Goal: Register for event/course

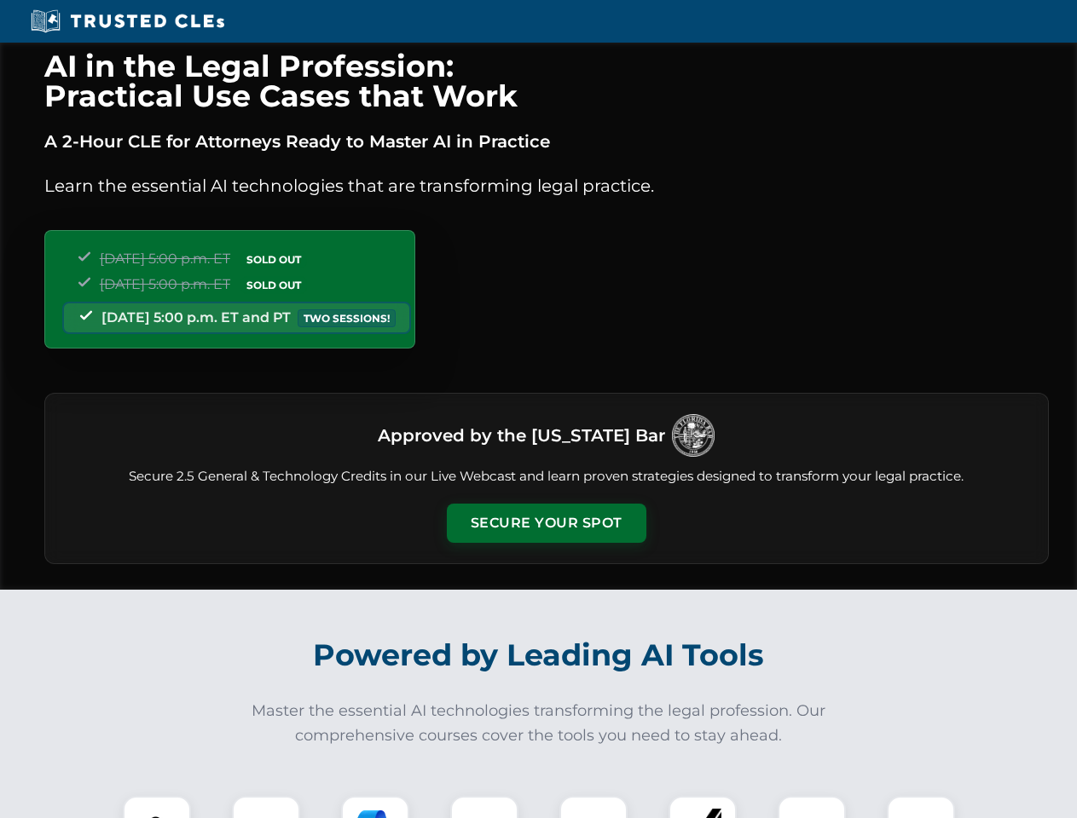
click at [546, 523] on button "Secure Your Spot" at bounding box center [546, 523] width 199 height 39
click at [157, 807] on img at bounding box center [156, 830] width 49 height 49
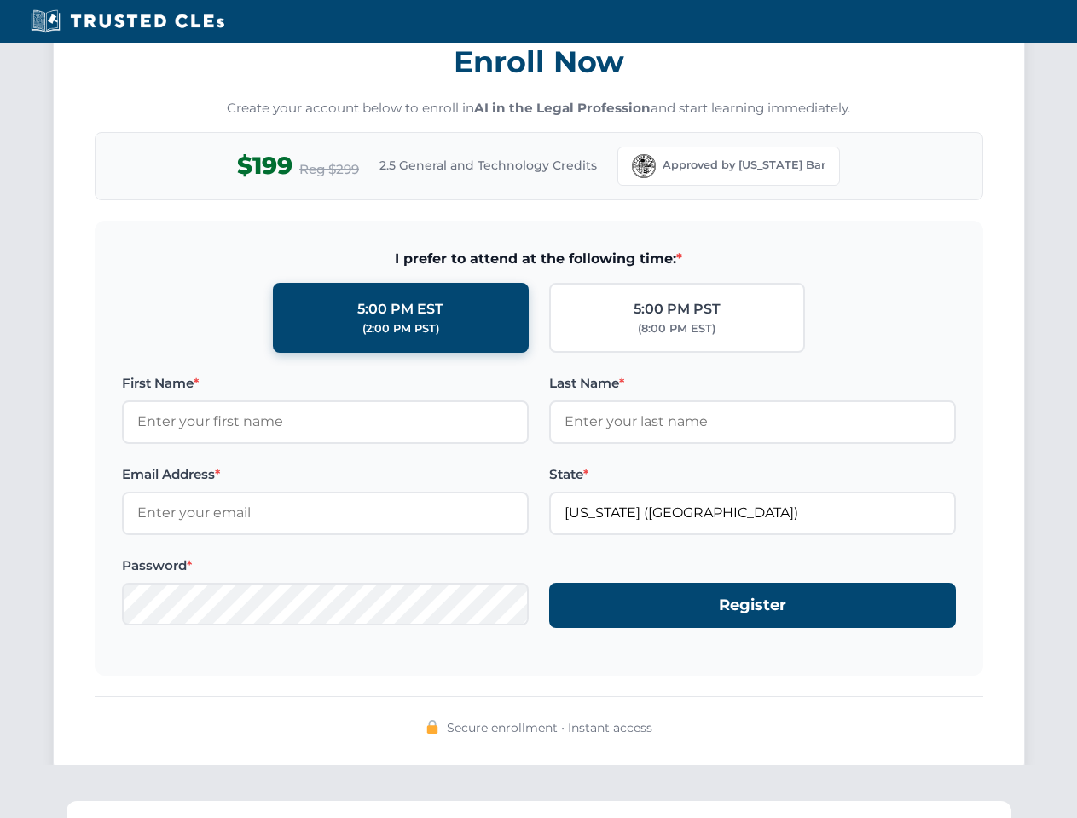
scroll to position [1674, 0]
